Goal: Use online tool/utility: Use online tool/utility

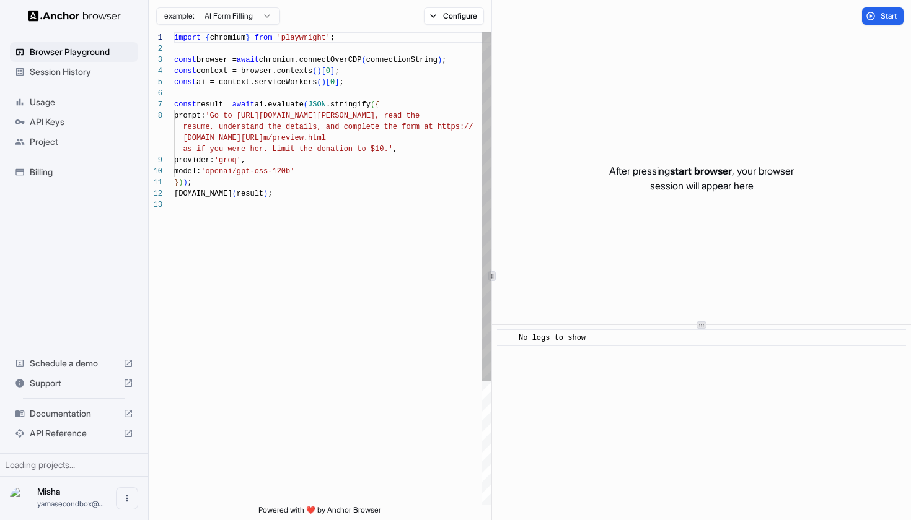
scroll to position [78, 0]
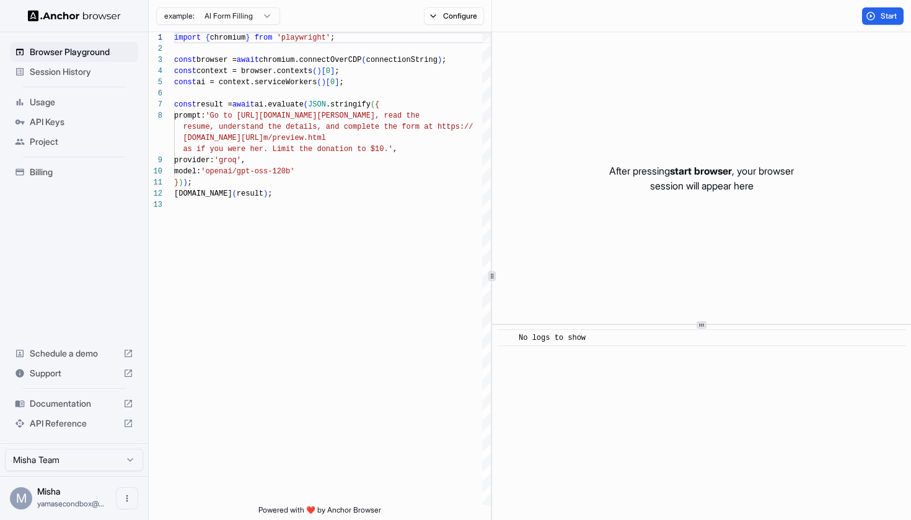
click at [266, 19] on html "Browser Playground Session History Usage API Keys Project Billing Schedule a de…" at bounding box center [455, 260] width 911 height 520
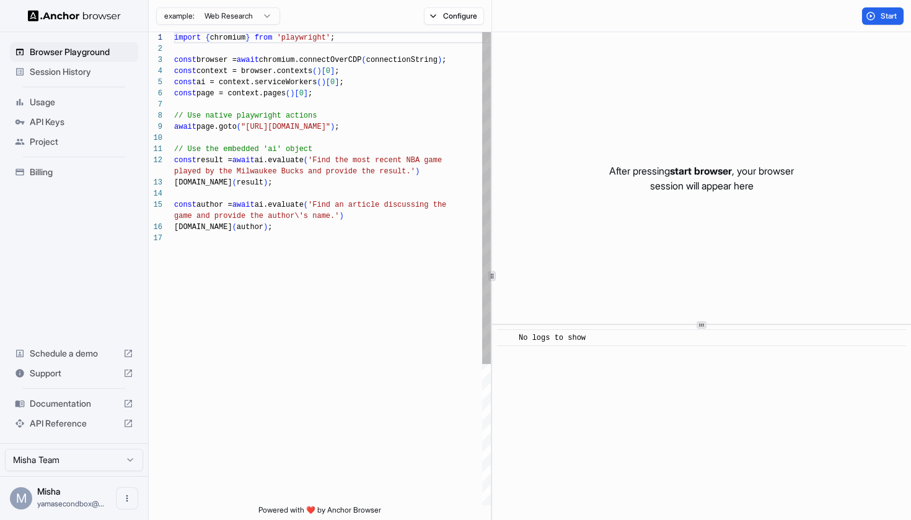
scroll to position [112, 0]
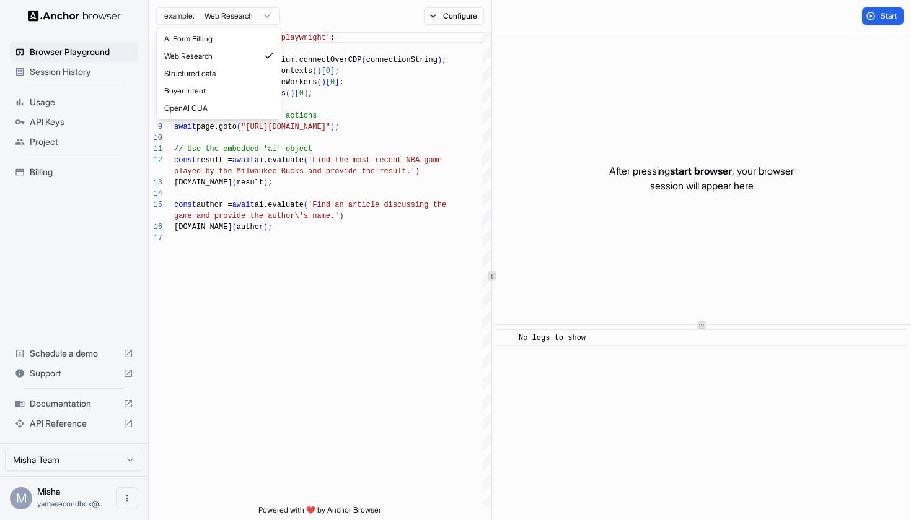
click at [247, 14] on html "Browser Playground Session History Usage API Keys Project Billing Schedule a de…" at bounding box center [455, 260] width 911 height 520
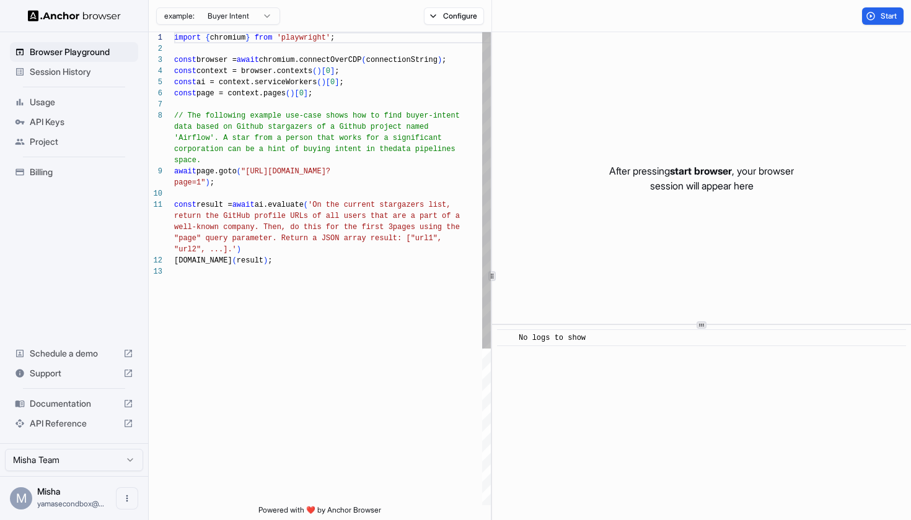
scroll to position [78, 0]
click at [261, 19] on html "Browser Playground Session History Usage API Keys Project Billing Schedule a de…" at bounding box center [455, 260] width 911 height 520
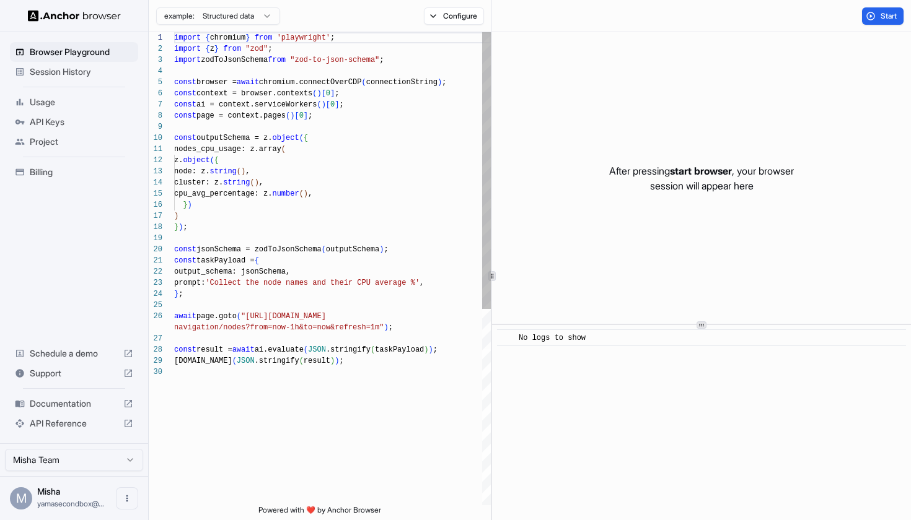
scroll to position [112, 0]
click at [246, 17] on html "Browser Playground Session History Usage API Keys Project Billing Schedule a de…" at bounding box center [455, 260] width 911 height 520
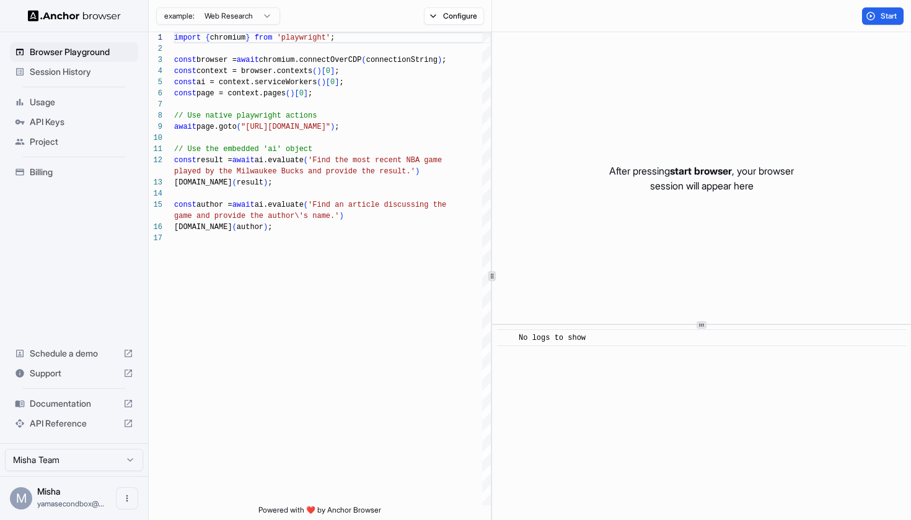
click at [248, 17] on html "Browser Playground Session History Usage API Keys Project Billing Schedule a de…" at bounding box center [455, 260] width 911 height 520
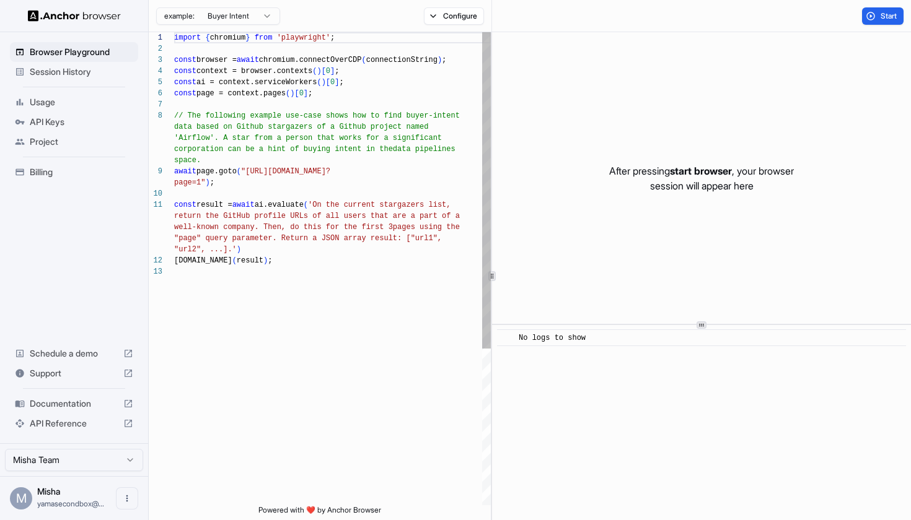
scroll to position [78, 0]
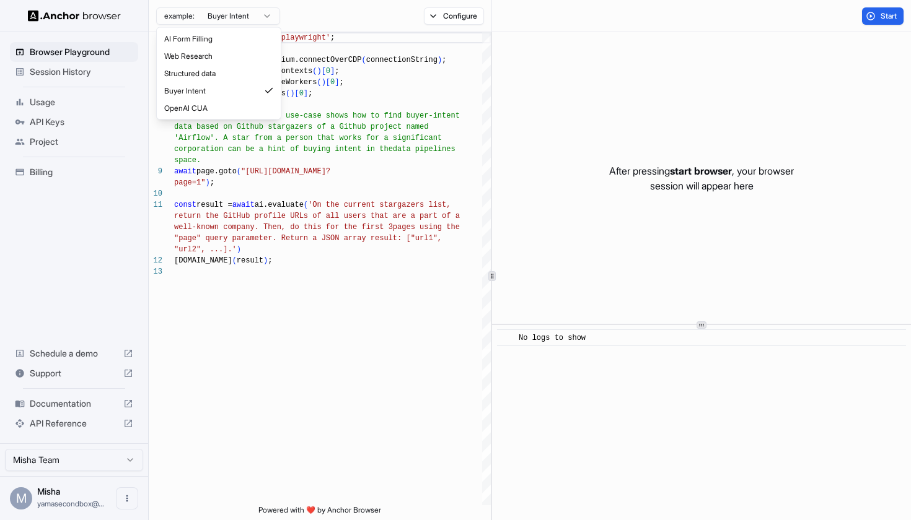
click at [223, 18] on html "Browser Playground Session History Usage API Keys Project Billing Schedule a de…" at bounding box center [455, 260] width 911 height 520
type textarea "**********"
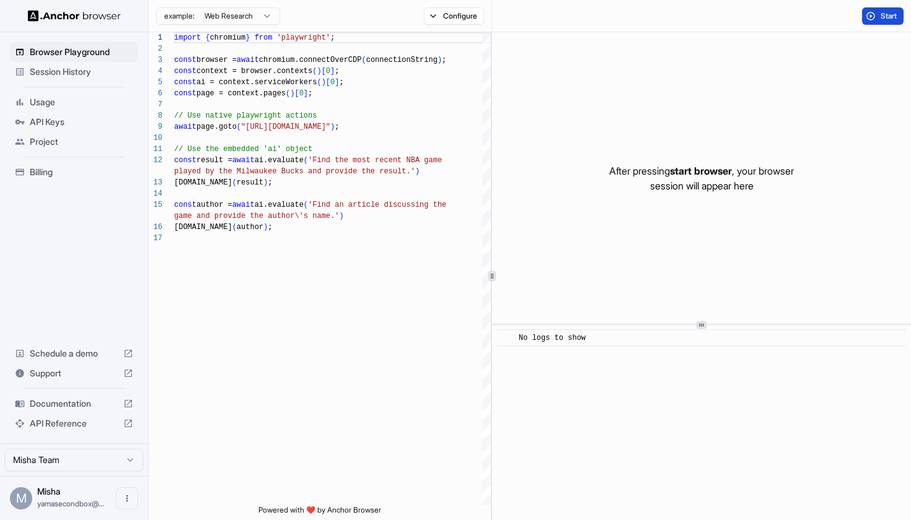
click at [891, 15] on span "Start" at bounding box center [888, 16] width 17 height 10
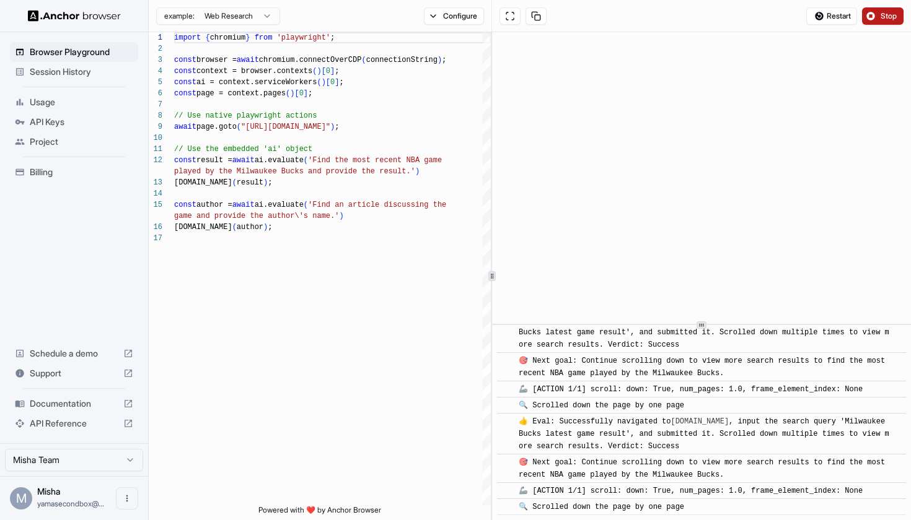
scroll to position [0, 0]
click at [83, 107] on span "Usage" at bounding box center [81, 102] width 103 height 12
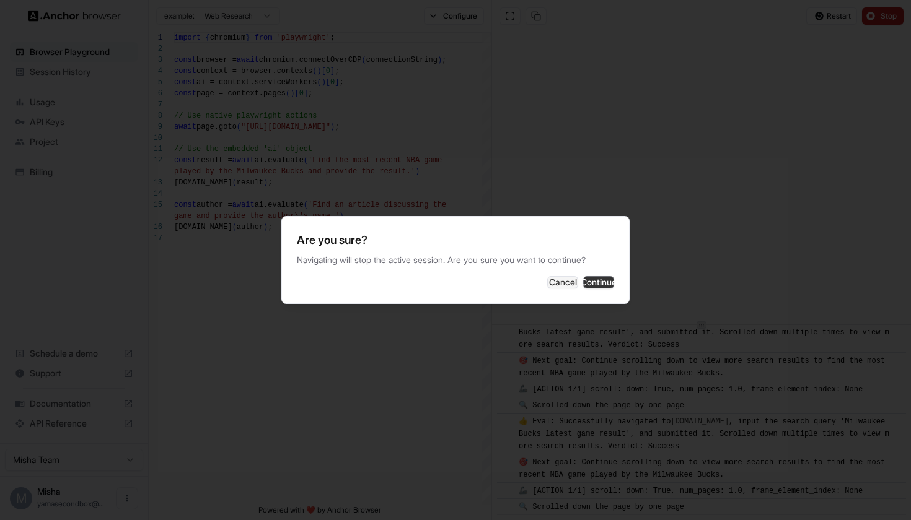
click at [585, 286] on button "Continue" at bounding box center [598, 282] width 31 height 12
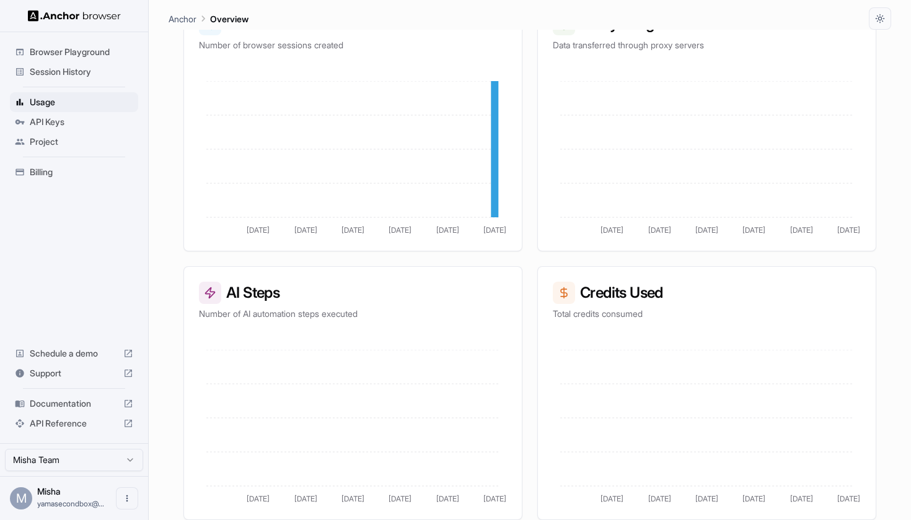
scroll to position [245, 0]
click at [99, 50] on span "Browser Playground" at bounding box center [81, 52] width 103 height 12
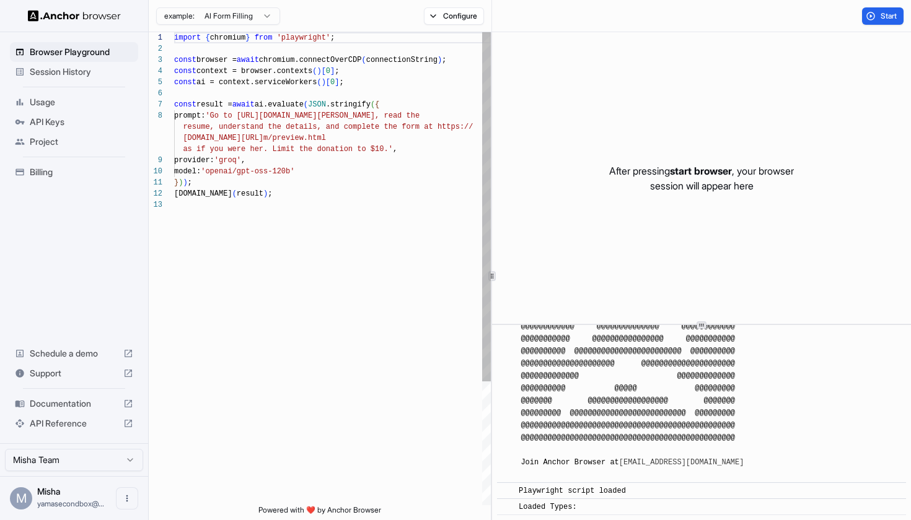
scroll to position [177, 0]
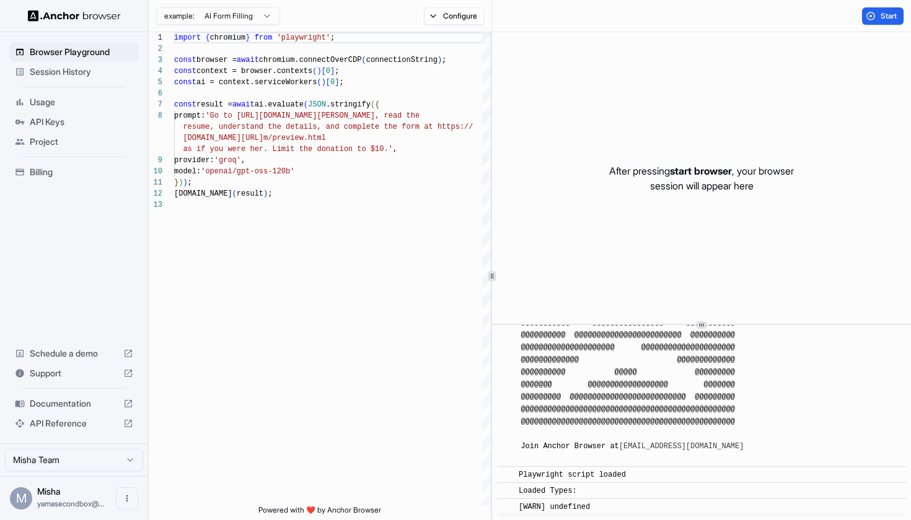
click at [239, 20] on html "Browser Playground Session History Usage API Keys Project Billing Schedule a de…" at bounding box center [455, 260] width 911 height 520
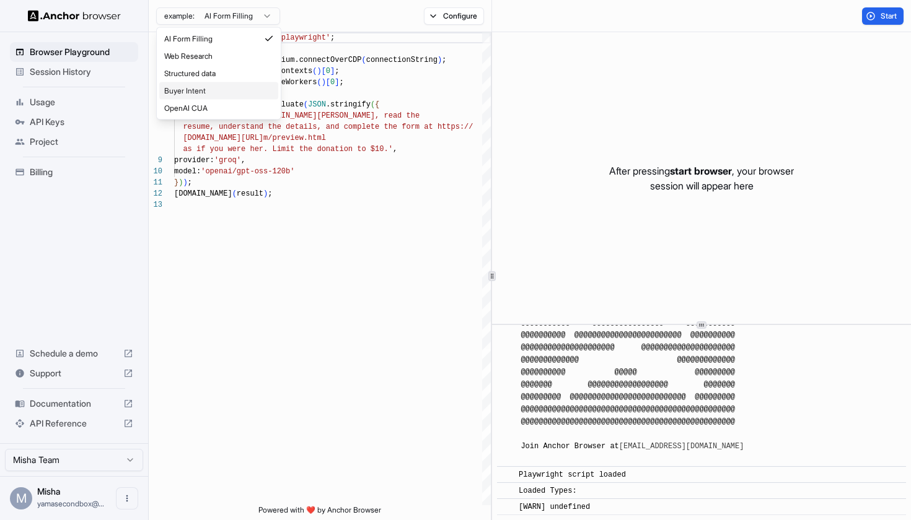
type textarea "**********"
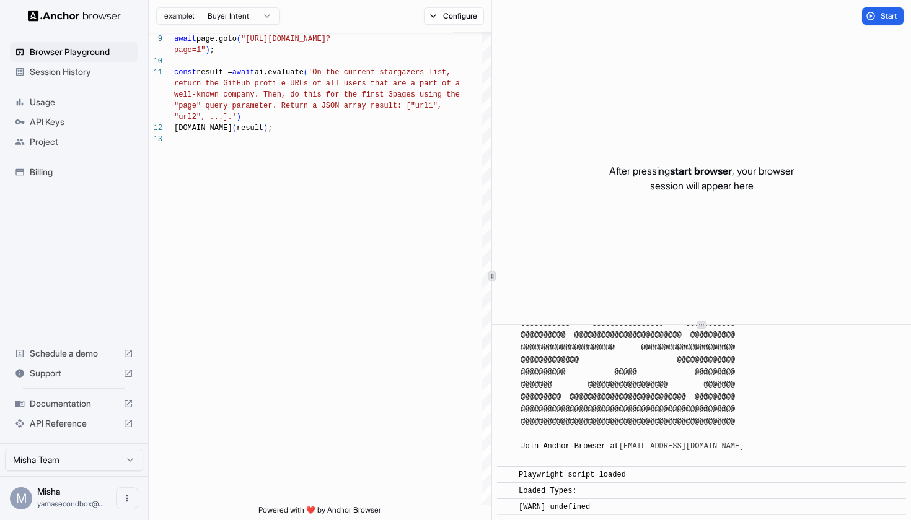
click at [93, 408] on span "Documentation" at bounding box center [74, 404] width 89 height 12
